Goal: Task Accomplishment & Management: Use online tool/utility

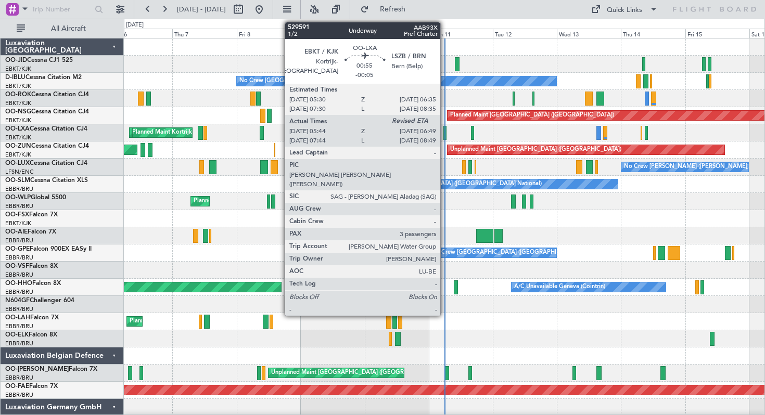
click at [445, 133] on div at bounding box center [444, 133] width 3 height 14
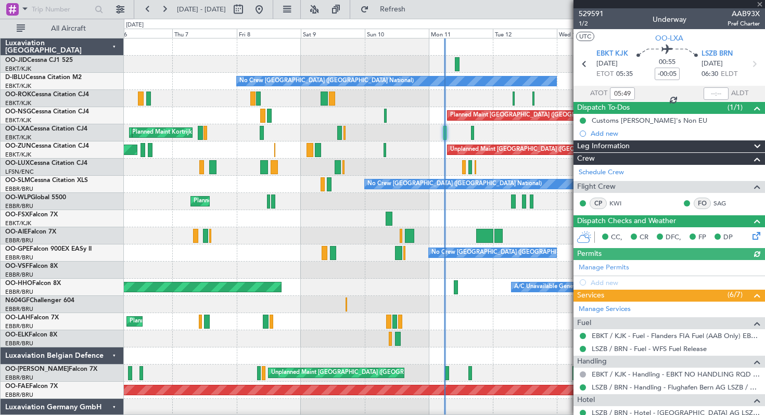
scroll to position [155, 0]
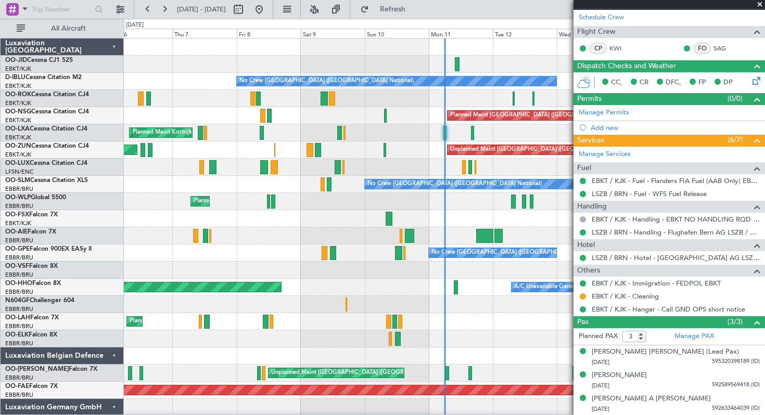
click at [759, 4] on span at bounding box center [760, 4] width 10 height 9
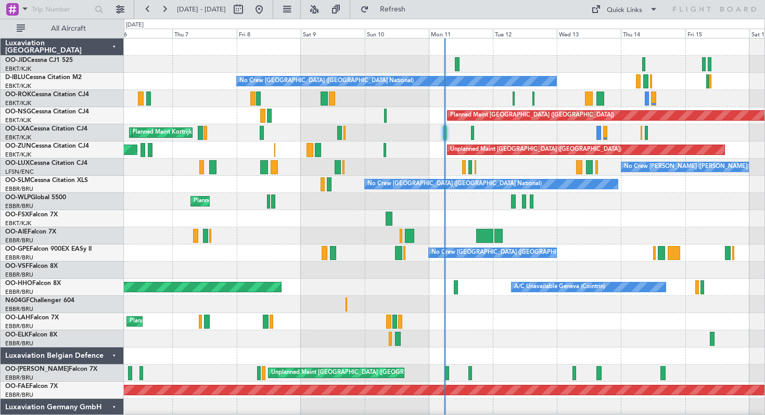
type input "0"
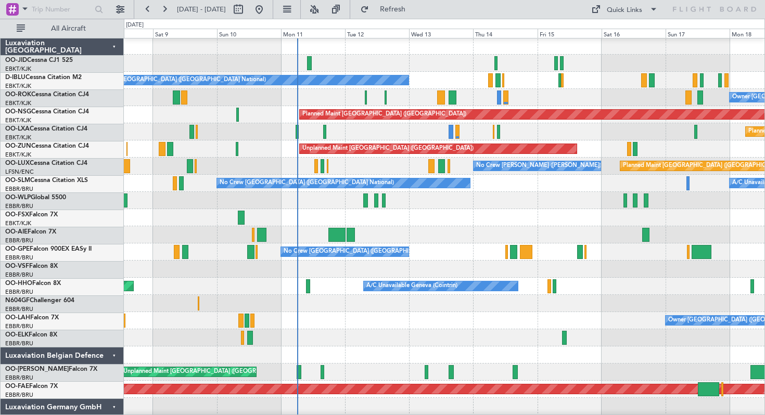
scroll to position [0, 0]
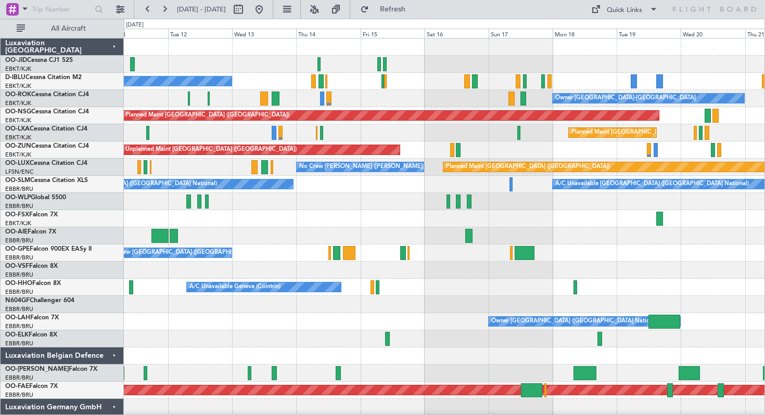
click at [220, 56] on div "No Crew [GEOGRAPHIC_DATA] ([GEOGRAPHIC_DATA] National) Owner [GEOGRAPHIC_DATA]-…" at bounding box center [444, 262] width 641 height 447
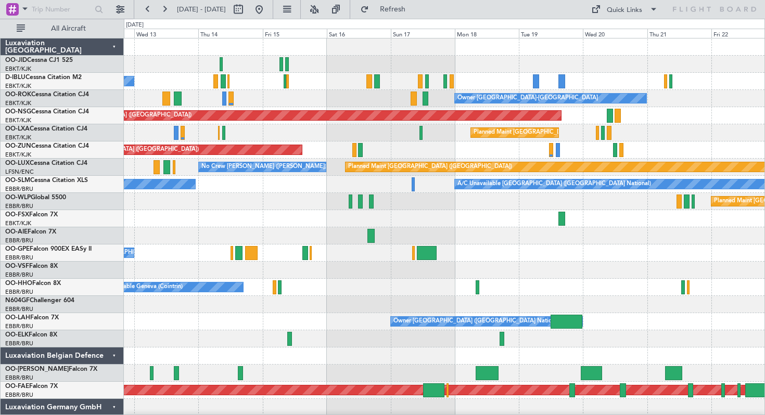
click at [572, 139] on div "Planned Maint [GEOGRAPHIC_DATA] ([GEOGRAPHIC_DATA] National)" at bounding box center [444, 132] width 641 height 17
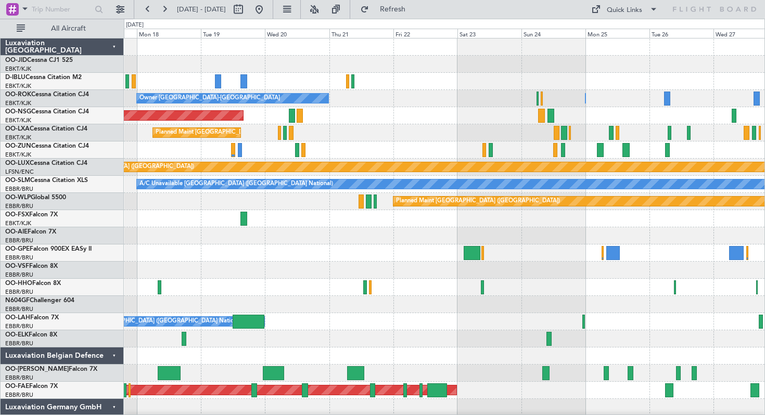
click at [347, 145] on div "Owner [GEOGRAPHIC_DATA]-[GEOGRAPHIC_DATA] Owner [GEOGRAPHIC_DATA]-[GEOGRAPHIC_D…" at bounding box center [444, 253] width 641 height 429
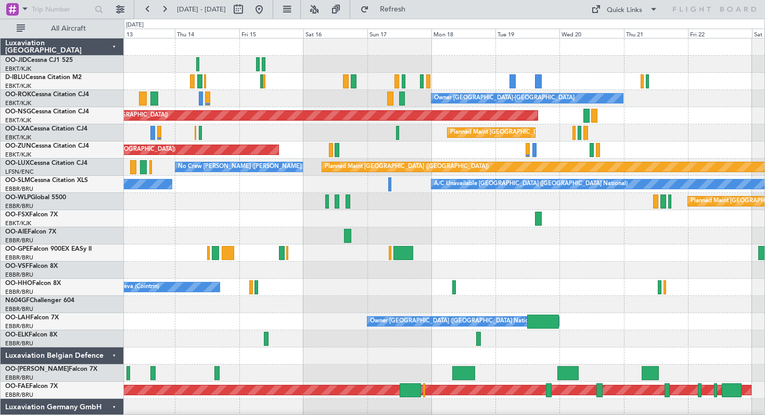
click at [535, 208] on div "Planned Maint [GEOGRAPHIC_DATA] ([GEOGRAPHIC_DATA])" at bounding box center [444, 201] width 641 height 17
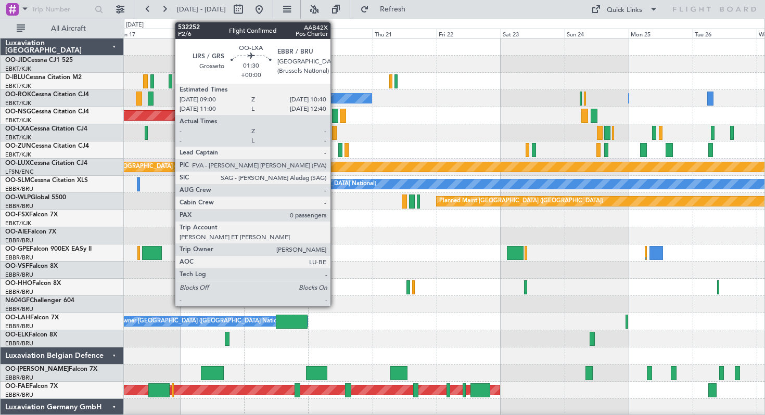
click at [335, 130] on div at bounding box center [334, 133] width 5 height 14
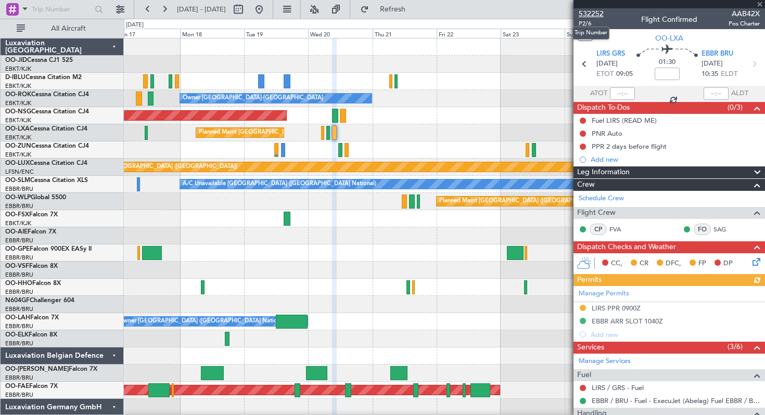
click at [590, 12] on span "532252" at bounding box center [591, 13] width 25 height 11
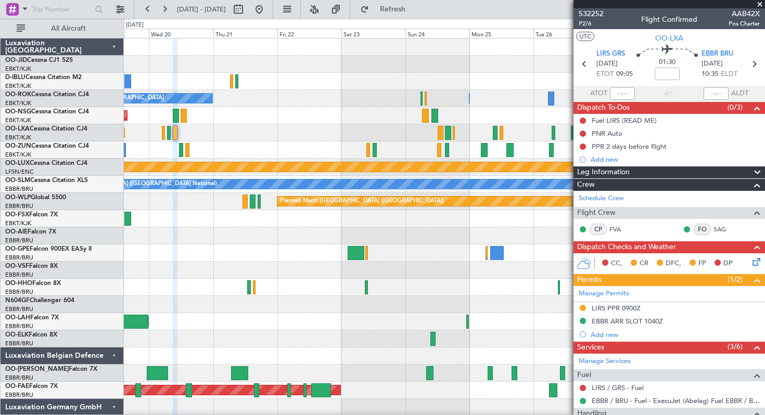
click at [315, 104] on div "Owner [GEOGRAPHIC_DATA]-[GEOGRAPHIC_DATA] Owner [GEOGRAPHIC_DATA]-[GEOGRAPHIC_D…" at bounding box center [444, 98] width 641 height 17
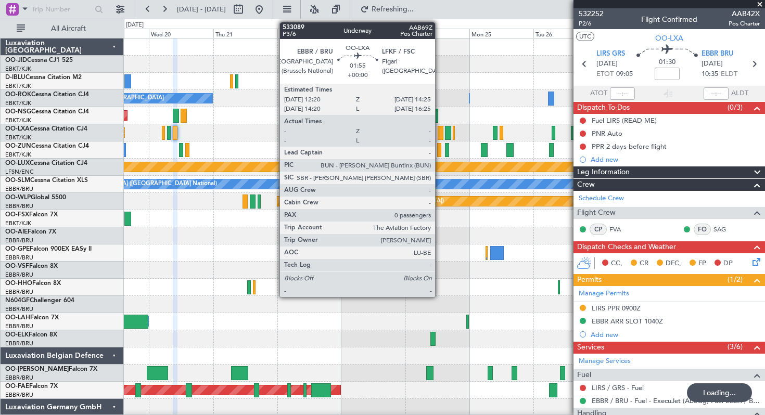
click at [440, 133] on div at bounding box center [441, 133] width 6 height 14
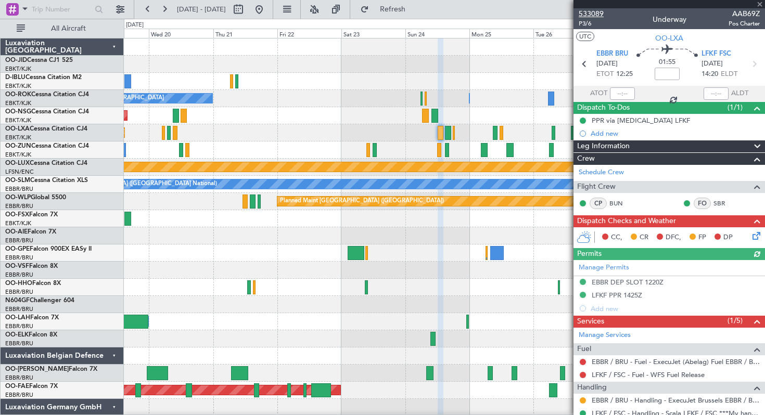
click at [593, 11] on span "533089" at bounding box center [591, 13] width 25 height 11
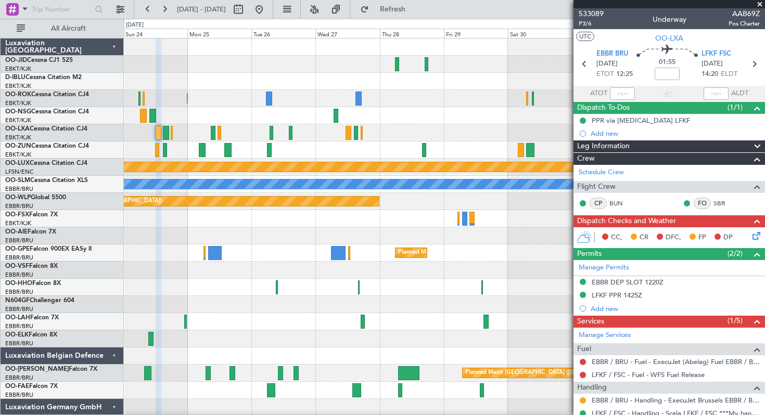
click at [170, 70] on div at bounding box center [444, 64] width 641 height 17
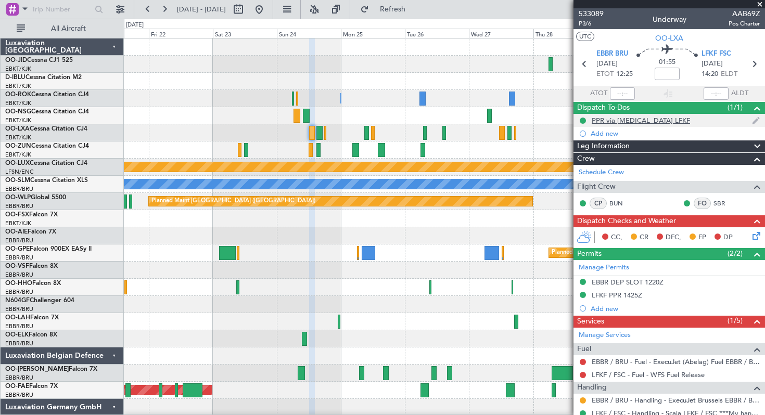
click at [632, 118] on fb-app "[DATE] - [DATE] Refresh Quick Links All Aircraft Owner [GEOGRAPHIC_DATA]-[GEOGR…" at bounding box center [382, 212] width 765 height 408
click at [400, 8] on button "Refresh" at bounding box center [386, 9] width 62 height 17
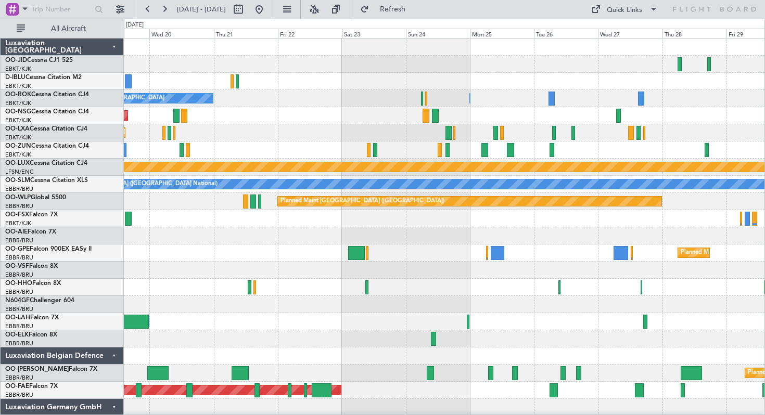
scroll to position [1, 0]
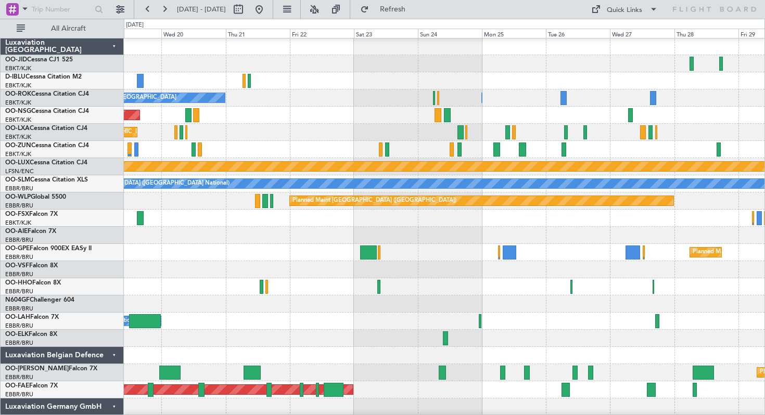
click at [501, 88] on div at bounding box center [444, 80] width 641 height 17
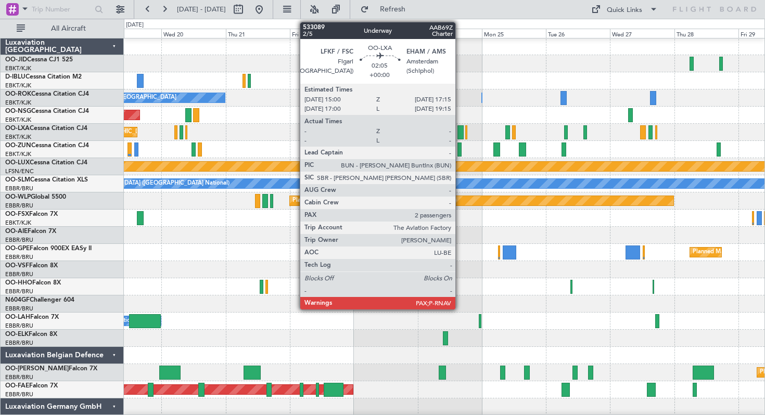
click at [460, 132] on div at bounding box center [461, 132] width 6 height 14
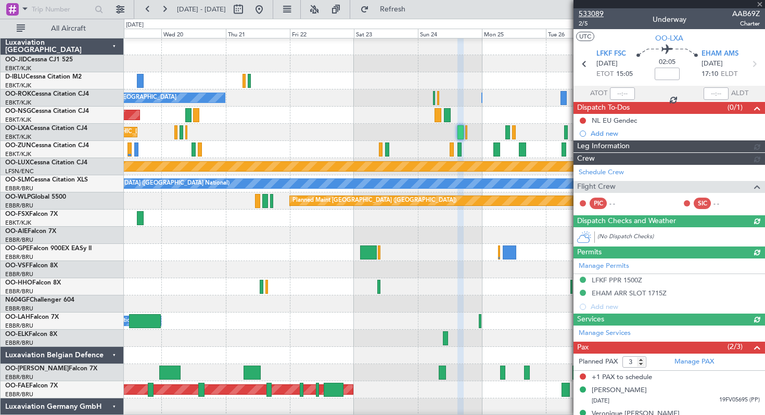
click at [589, 12] on span "533089" at bounding box center [591, 13] width 25 height 11
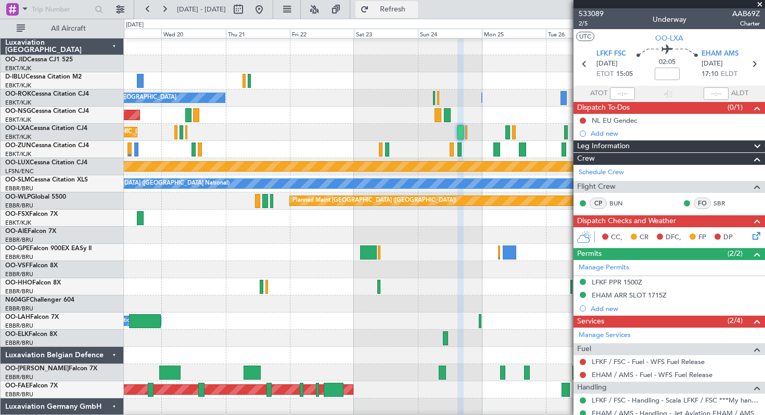
click at [402, 9] on button "Refresh" at bounding box center [386, 9] width 62 height 17
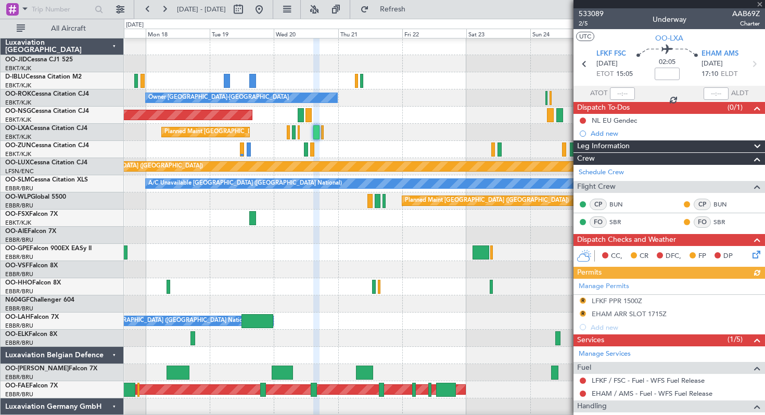
click at [365, 138] on div "Planned Maint [GEOGRAPHIC_DATA] ([GEOGRAPHIC_DATA] National)" at bounding box center [444, 132] width 641 height 17
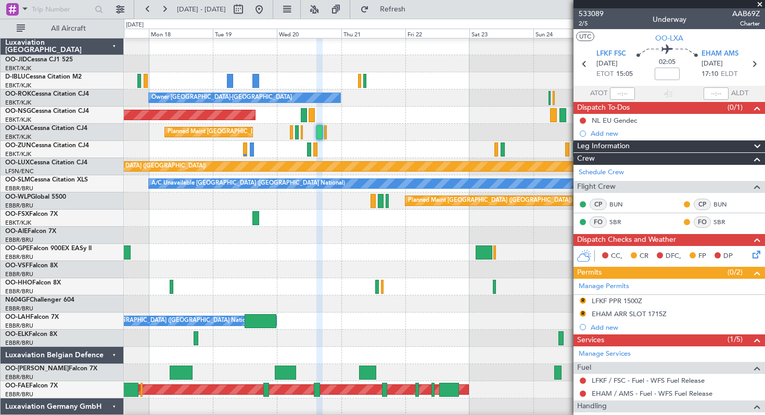
click at [760, 3] on span at bounding box center [760, 4] width 10 height 9
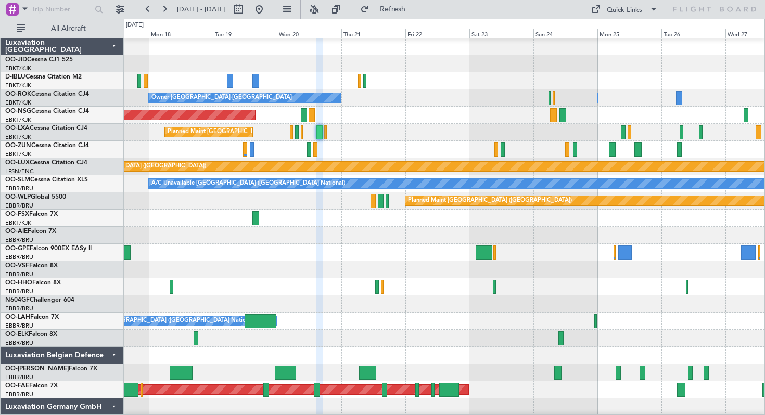
type input "0"
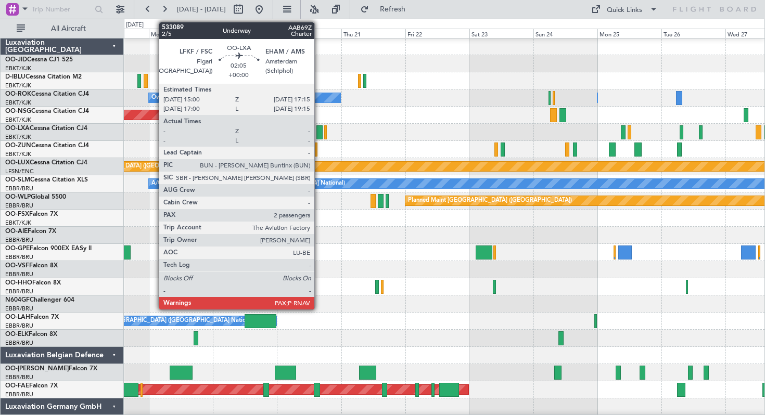
click at [319, 134] on div at bounding box center [319, 132] width 6 height 14
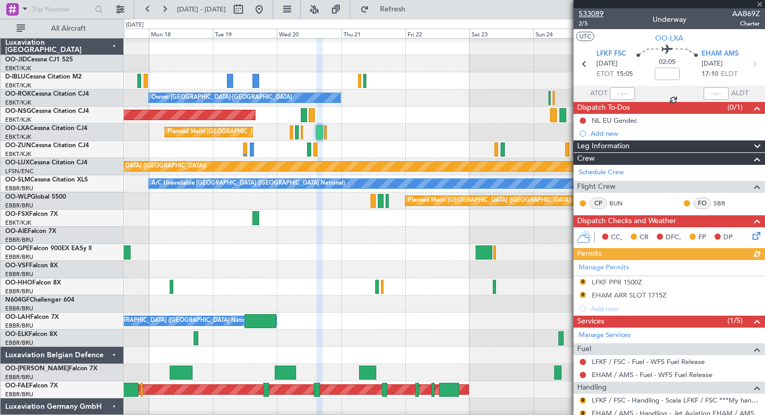
click at [587, 12] on span "533089" at bounding box center [591, 13] width 25 height 11
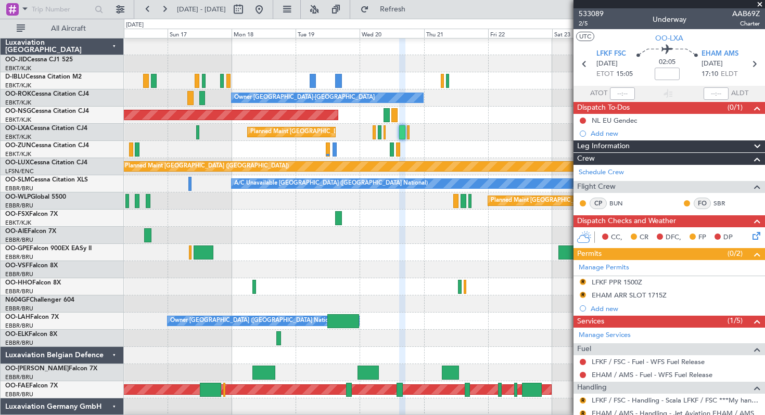
scroll to position [0, 0]
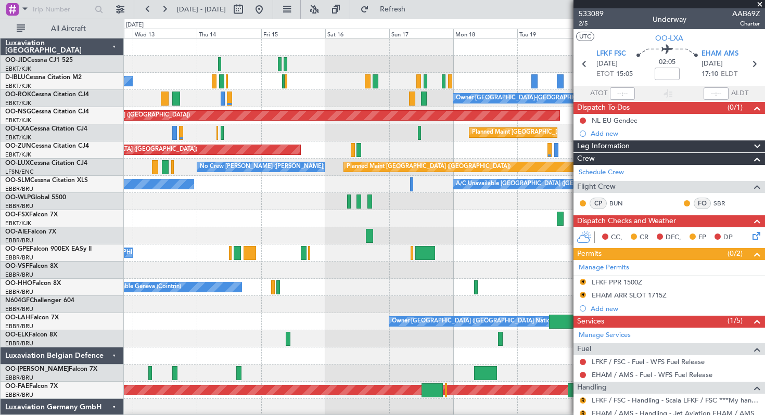
click at [583, 75] on fb-app "[DATE] - [DATE] Refresh Quick Links All Aircraft No Crew [GEOGRAPHIC_DATA] (Bru…" at bounding box center [382, 212] width 765 height 408
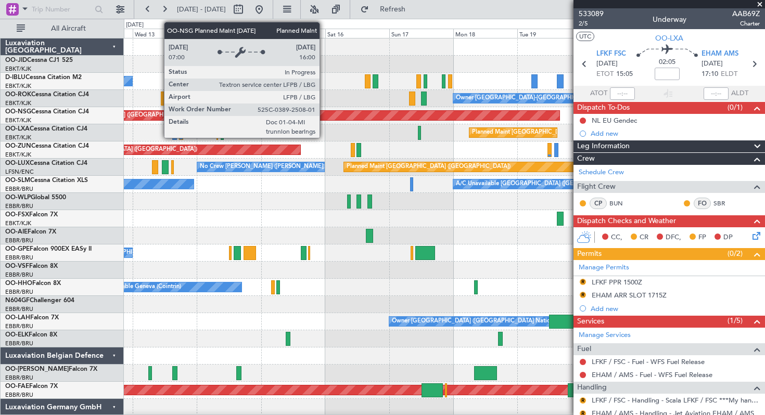
scroll to position [1, 0]
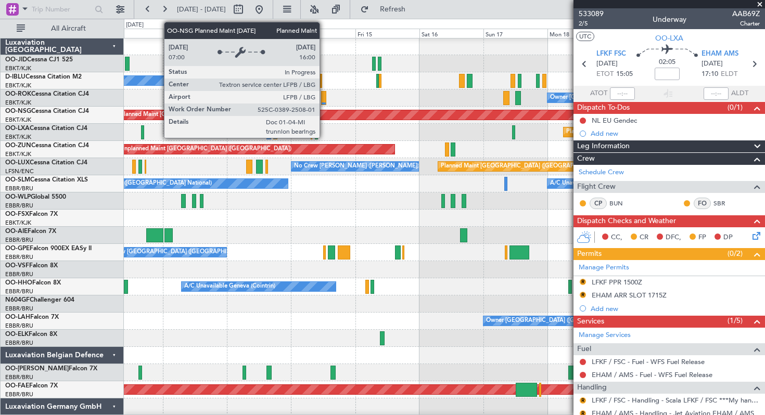
click at [418, 112] on div "Planned Maint [GEOGRAPHIC_DATA] ([GEOGRAPHIC_DATA])" at bounding box center [386, 114] width 536 height 9
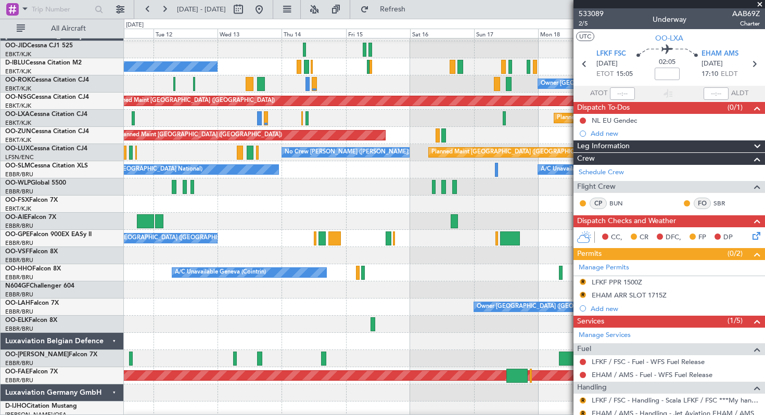
scroll to position [14, 0]
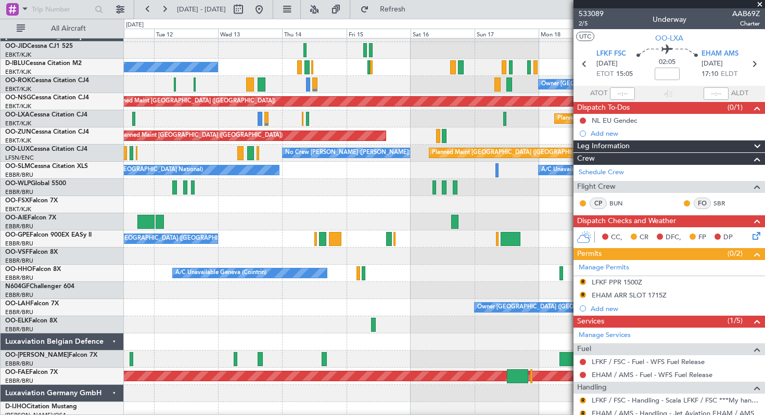
click at [332, 116] on div "Planned Maint [GEOGRAPHIC_DATA] ([GEOGRAPHIC_DATA] National)" at bounding box center [444, 118] width 641 height 17
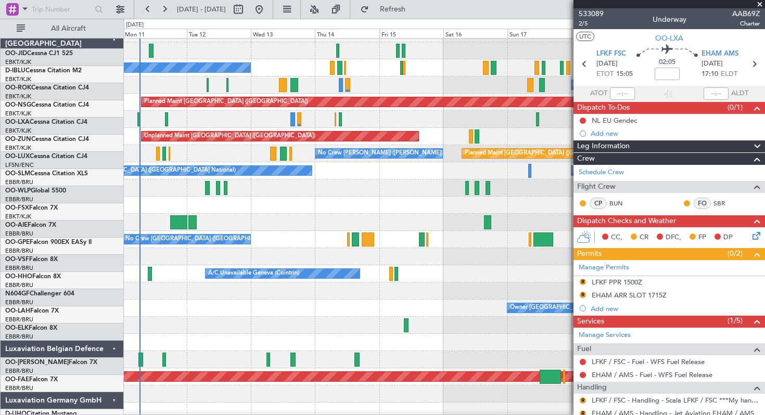
scroll to position [0, 0]
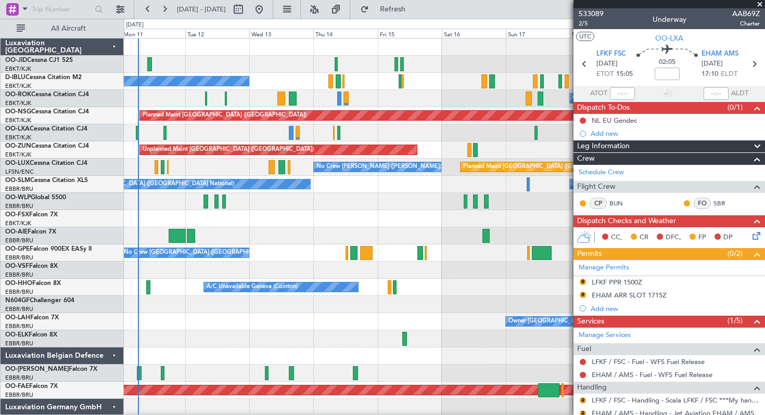
click at [357, 144] on div "No Crew [GEOGRAPHIC_DATA] ([GEOGRAPHIC_DATA] National) Owner [GEOGRAPHIC_DATA]-…" at bounding box center [444, 253] width 641 height 429
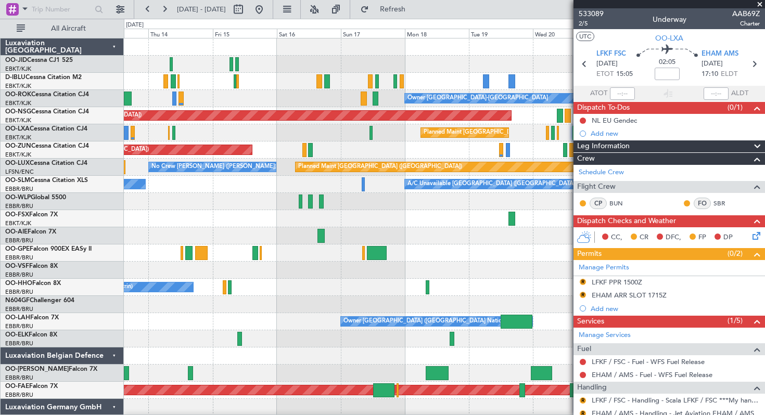
click at [290, 128] on div "Planned Maint [GEOGRAPHIC_DATA] ([GEOGRAPHIC_DATA] National)" at bounding box center [444, 132] width 641 height 17
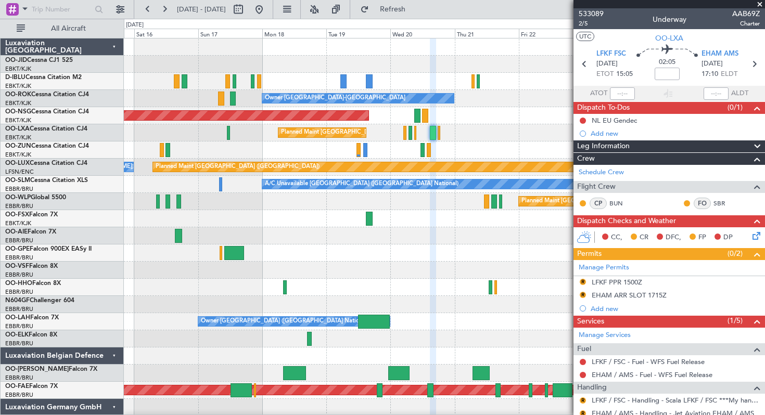
click at [366, 125] on div "Owner [GEOGRAPHIC_DATA]-[GEOGRAPHIC_DATA] Owner [GEOGRAPHIC_DATA]-[GEOGRAPHIC_D…" at bounding box center [444, 253] width 641 height 429
click at [599, 12] on span "533089" at bounding box center [591, 13] width 25 height 11
click at [591, 14] on span "533089" at bounding box center [591, 13] width 25 height 11
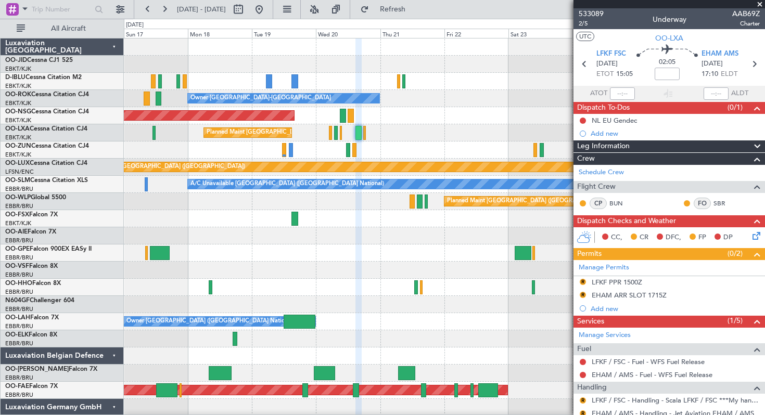
click at [205, 62] on div "Owner [GEOGRAPHIC_DATA]-[GEOGRAPHIC_DATA] Owner [GEOGRAPHIC_DATA]-[GEOGRAPHIC_D…" at bounding box center [444, 236] width 641 height 395
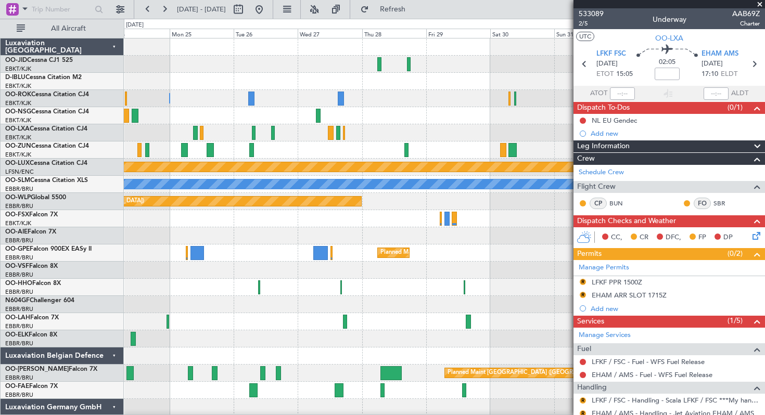
click at [294, 73] on div at bounding box center [444, 81] width 641 height 17
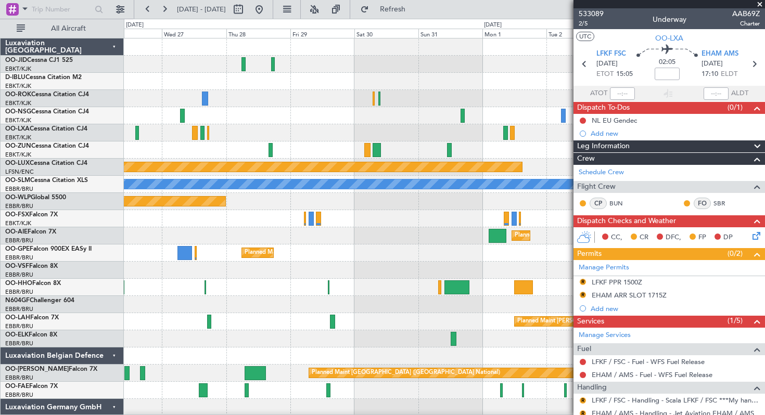
click at [353, 80] on div at bounding box center [444, 81] width 641 height 17
click at [759, 4] on span at bounding box center [760, 4] width 10 height 9
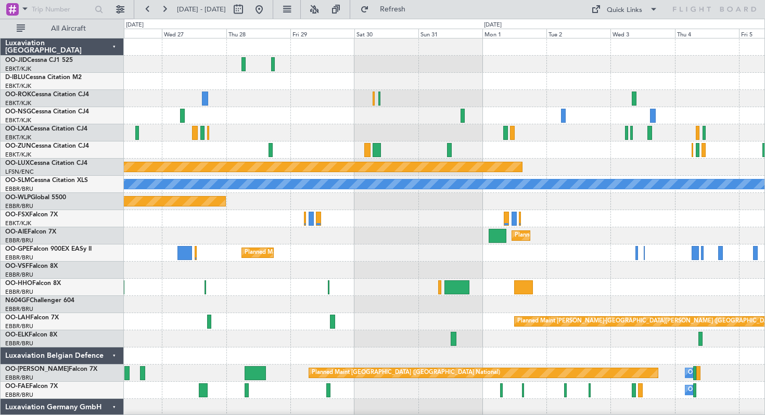
type input "0"
click at [655, 8] on span at bounding box center [653, 9] width 12 height 12
click at [623, 32] on button "Trip Builder" at bounding box center [625, 34] width 78 height 25
click at [400, 5] on button "Refresh" at bounding box center [386, 9] width 62 height 17
click at [396, 8] on button "Refresh" at bounding box center [386, 9] width 62 height 17
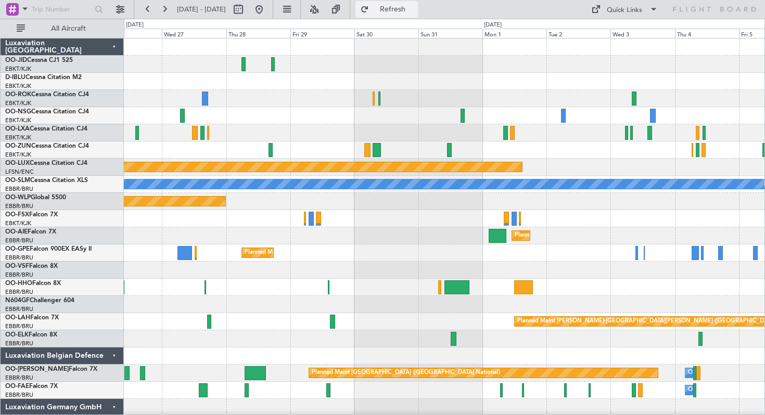
click at [396, 10] on button "Refresh" at bounding box center [386, 9] width 62 height 17
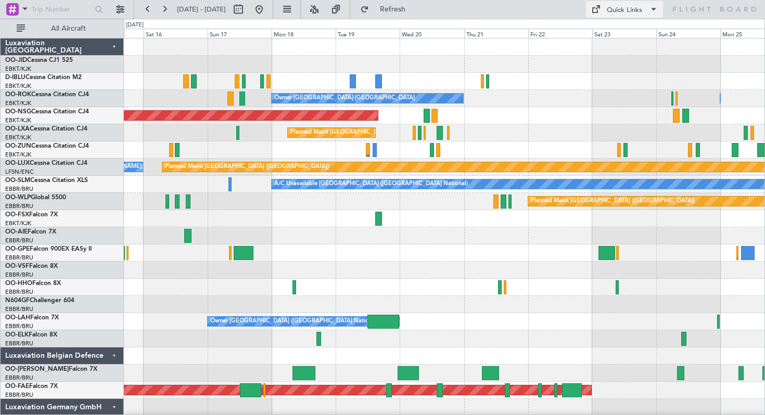
click at [618, 9] on div "Quick Links" at bounding box center [624, 10] width 35 height 10
click at [615, 31] on button "Trip Builder" at bounding box center [625, 34] width 78 height 25
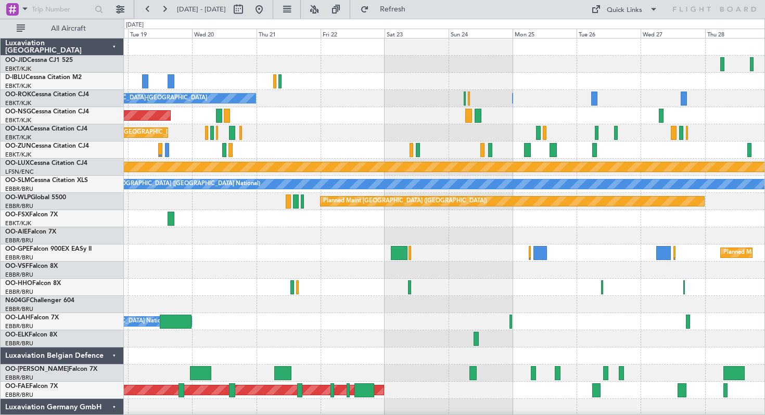
click at [297, 56] on div at bounding box center [444, 64] width 641 height 17
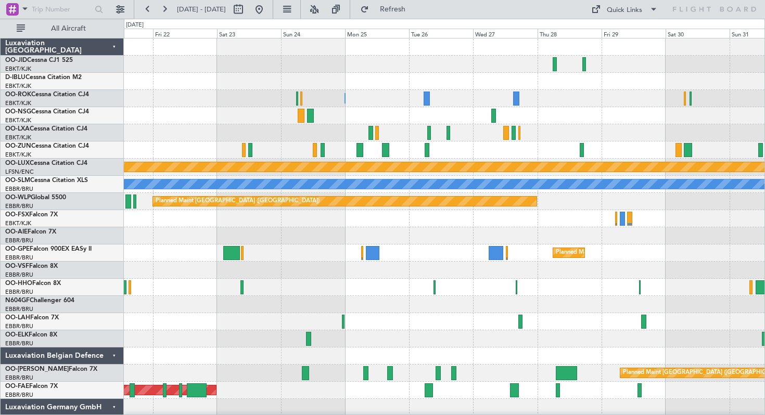
click at [391, 67] on div at bounding box center [444, 64] width 641 height 17
click at [400, 8] on button "Refresh" at bounding box center [386, 9] width 62 height 17
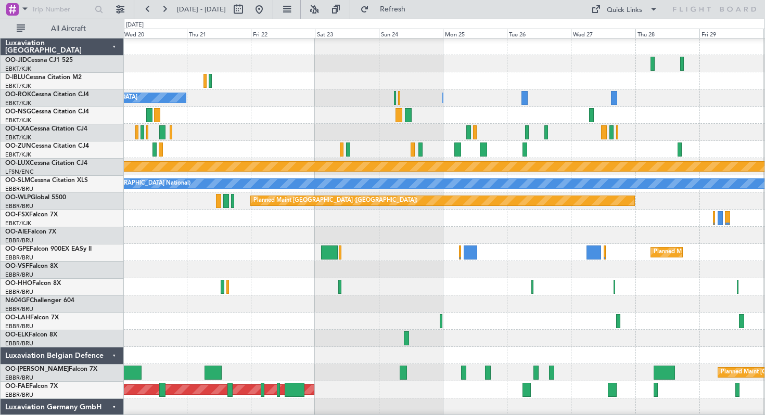
scroll to position [1, 0]
click at [522, 59] on div at bounding box center [444, 63] width 641 height 17
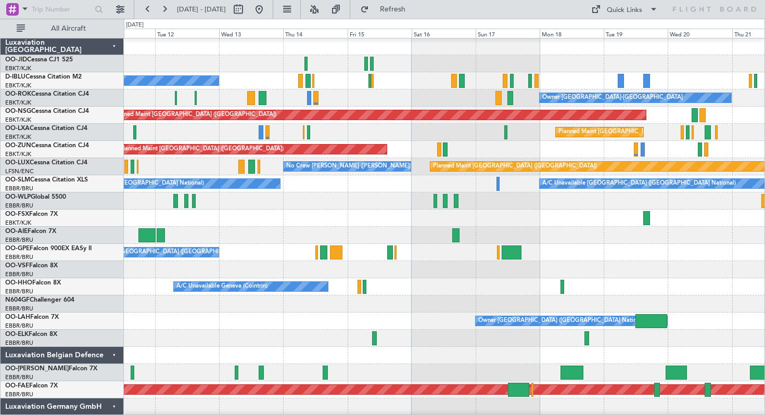
click at [370, 105] on div "Owner [GEOGRAPHIC_DATA]-[GEOGRAPHIC_DATA]" at bounding box center [444, 98] width 641 height 17
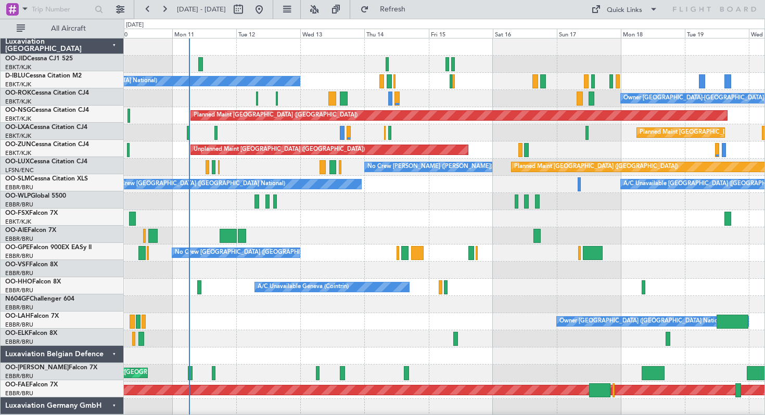
scroll to position [0, 0]
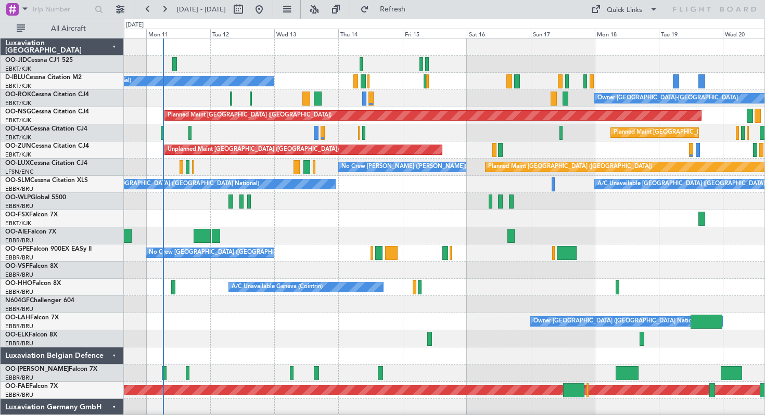
click at [415, 100] on div "Owner [GEOGRAPHIC_DATA]-[GEOGRAPHIC_DATA]" at bounding box center [444, 98] width 641 height 17
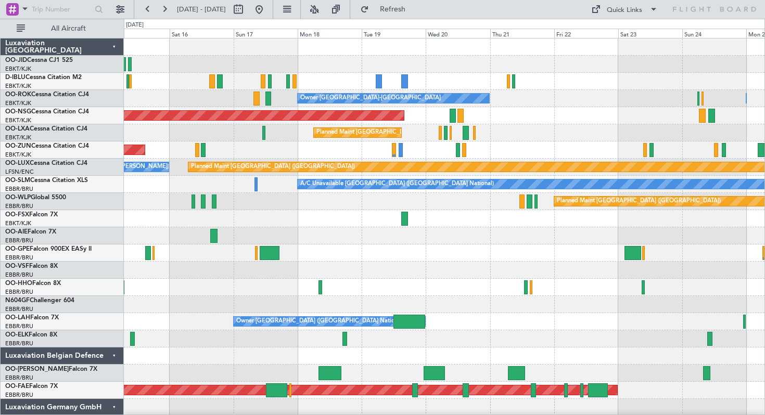
click at [206, 52] on div at bounding box center [444, 47] width 641 height 17
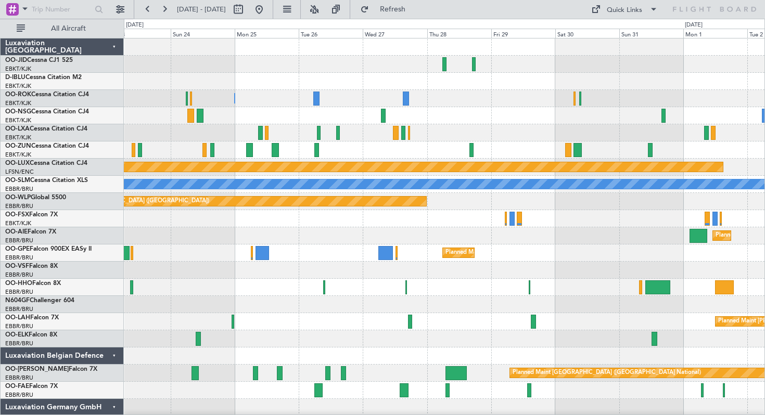
click at [154, 82] on div "Owner [GEOGRAPHIC_DATA]-[GEOGRAPHIC_DATA] Owner [GEOGRAPHIC_DATA]-[GEOGRAPHIC_D…" at bounding box center [444, 236] width 641 height 395
click at [401, 6] on button "Refresh" at bounding box center [386, 9] width 62 height 17
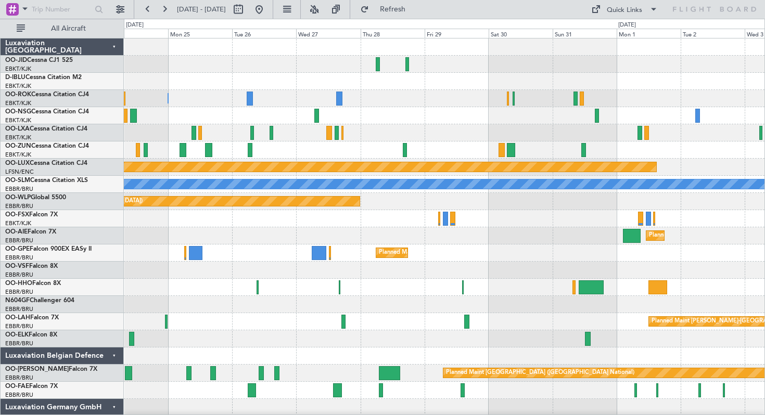
click at [558, 70] on div at bounding box center [444, 64] width 641 height 17
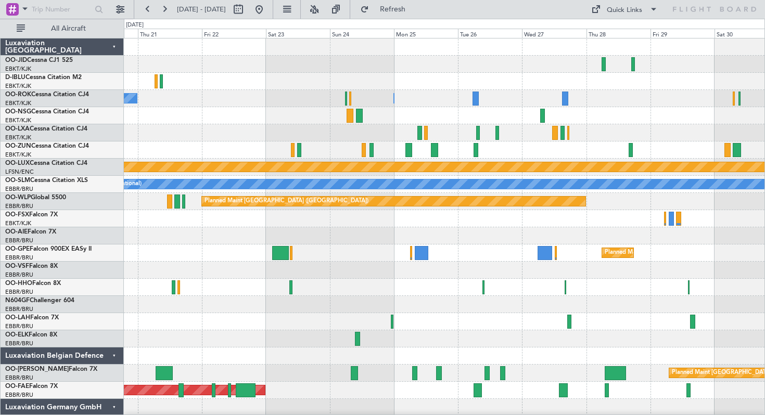
click at [512, 81] on div "Owner [GEOGRAPHIC_DATA]-[GEOGRAPHIC_DATA] Owner [GEOGRAPHIC_DATA]-[GEOGRAPHIC_D…" at bounding box center [444, 262] width 641 height 447
click at [268, 5] on button at bounding box center [259, 9] width 17 height 17
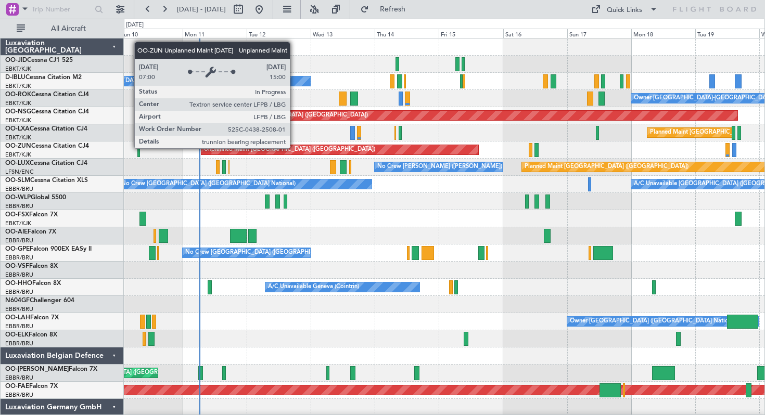
click at [281, 150] on div "No Crew [GEOGRAPHIC_DATA] ([GEOGRAPHIC_DATA] National) Owner [GEOGRAPHIC_DATA]-…" at bounding box center [444, 262] width 641 height 447
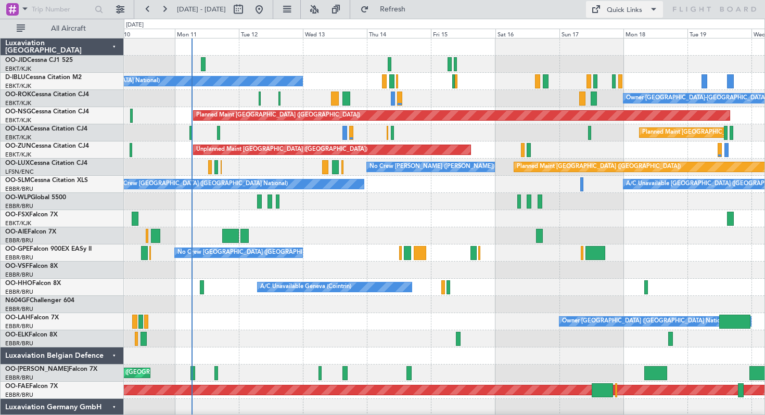
click at [638, 8] on div "Quick Links" at bounding box center [624, 10] width 35 height 10
click at [617, 30] on button "Trip Builder" at bounding box center [625, 34] width 78 height 25
click at [400, 7] on button "Refresh" at bounding box center [386, 9] width 62 height 17
click at [624, 10] on div "Quick Links" at bounding box center [624, 10] width 35 height 10
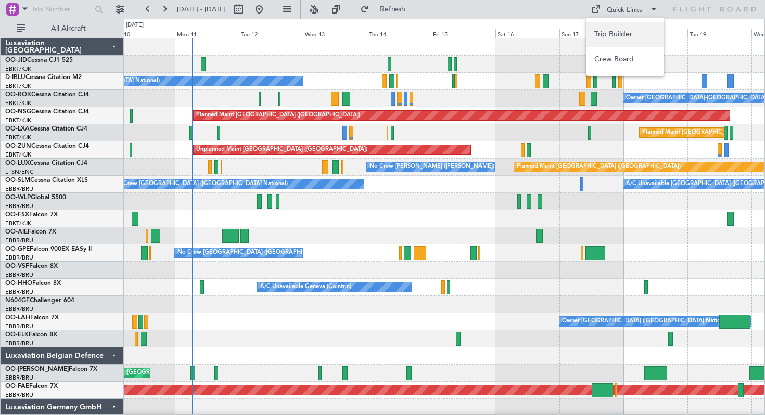
click at [615, 30] on button "Trip Builder" at bounding box center [625, 34] width 78 height 25
